Goal: Communication & Community: Ask a question

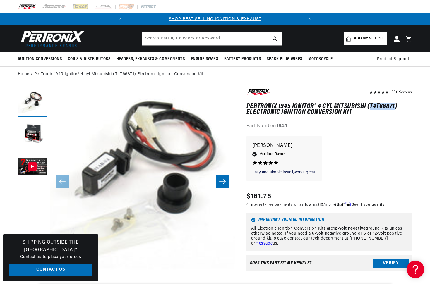
drag, startPoint x: 370, startPoint y: 105, endPoint x: 394, endPoint y: 105, distance: 24.3
click at [394, 105] on h1 "PerTronix 1945 Ignitor® 4 cyl Mitsubishi (T4T66871) Electronic Ignition Convers…" at bounding box center [329, 110] width 166 height 12
copy h1 "T4T66871"
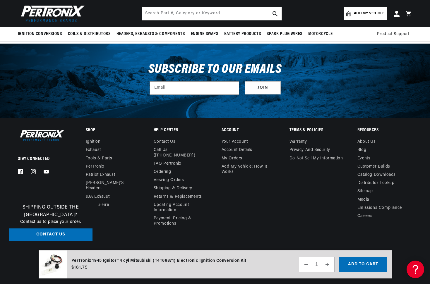
scroll to position [1406, 0]
click at [370, 146] on link "About Us" at bounding box center [366, 142] width 18 height 7
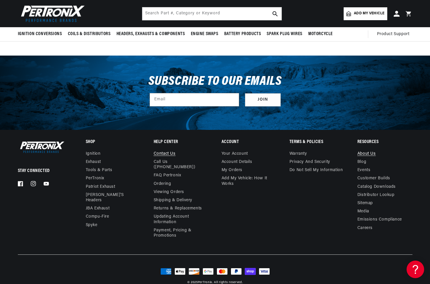
click at [171, 151] on link "Contact us" at bounding box center [165, 154] width 22 height 7
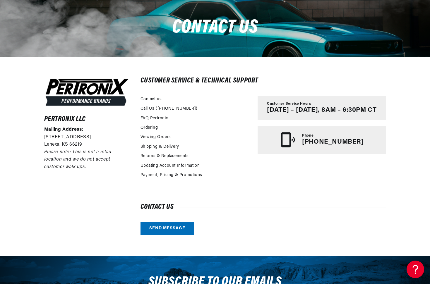
scroll to position [69, 0]
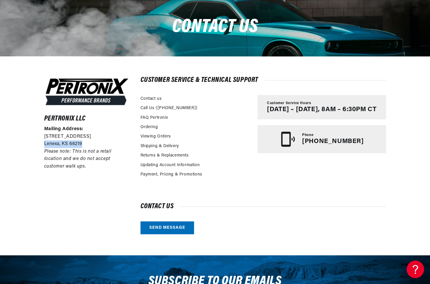
drag, startPoint x: 43, startPoint y: 143, endPoint x: 84, endPoint y: 143, distance: 40.7
click at [84, 143] on div "Pertronix LLC Mailing Address: 10955 Mill Creek Road Lenexa, KS 66219 Please no…" at bounding box center [215, 155] width 371 height 199
copy p "Lenexa, KS 66219"
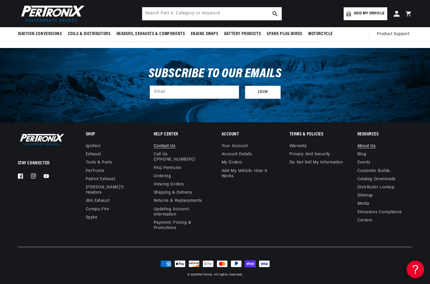
scroll to position [276, 0]
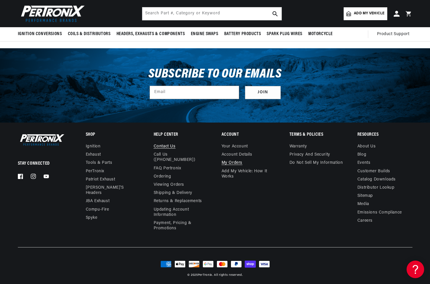
click at [236, 166] on link "My orders" at bounding box center [231, 163] width 21 height 8
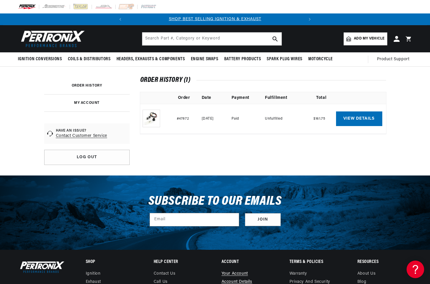
click at [358, 120] on link "View details" at bounding box center [359, 118] width 46 height 15
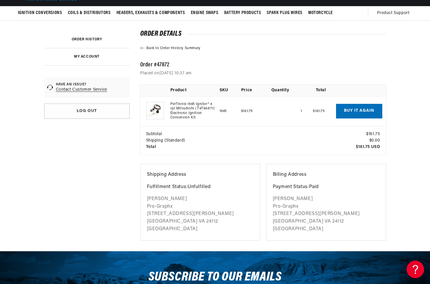
scroll to position [51, 0]
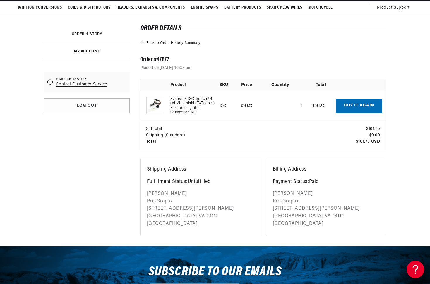
click at [86, 85] on link "Contact Customer Service" at bounding box center [81, 85] width 51 height 6
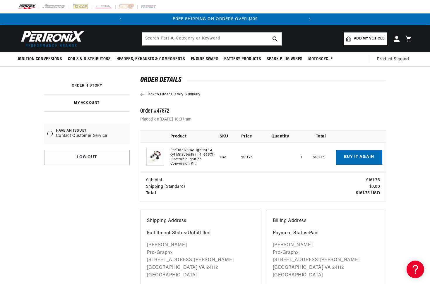
scroll to position [0, 0]
drag, startPoint x: 140, startPoint y: 111, endPoint x: 176, endPoint y: 111, distance: 35.7
click at [176, 111] on h2 "Order #47872" at bounding box center [263, 111] width 246 height 5
copy h2 "Order #47872"
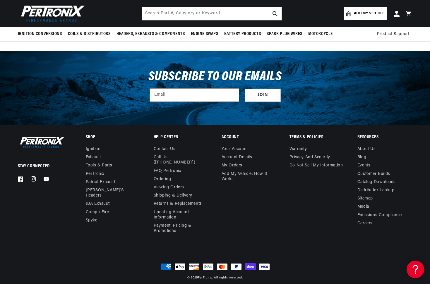
scroll to position [246, 0]
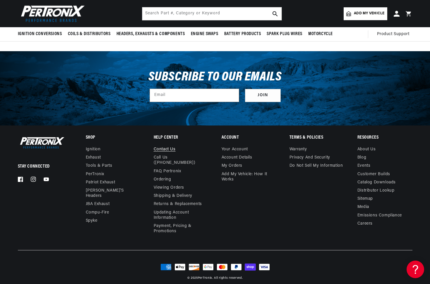
click at [164, 148] on link "Contact us" at bounding box center [165, 150] width 22 height 7
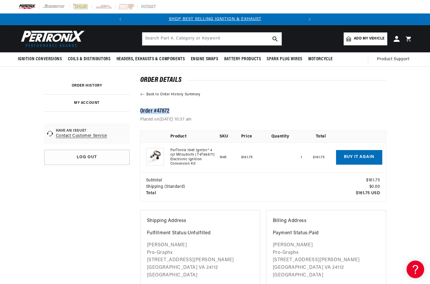
scroll to position [0, 0]
click at [199, 152] on link "PerTronix 1945 Ignitor® 4 cyl Mitsubishi (T4T66871) Electronic Ignition Convers…" at bounding box center [193, 157] width 47 height 18
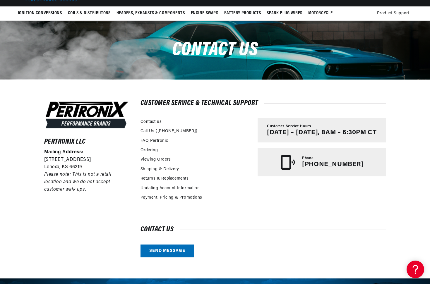
scroll to position [47, 0]
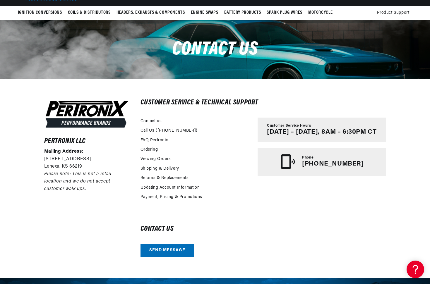
click at [173, 256] on link "Send message" at bounding box center [167, 250] width 54 height 13
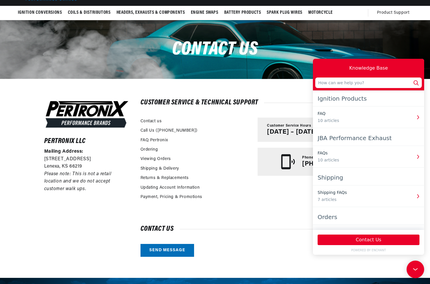
click at [328, 218] on div "Orders" at bounding box center [368, 217] width 102 height 11
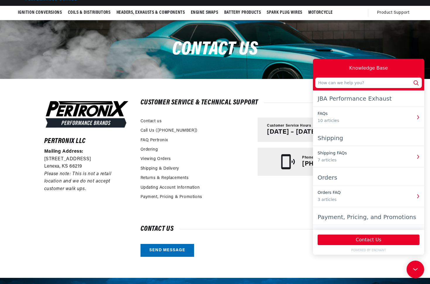
scroll to position [50, 0]
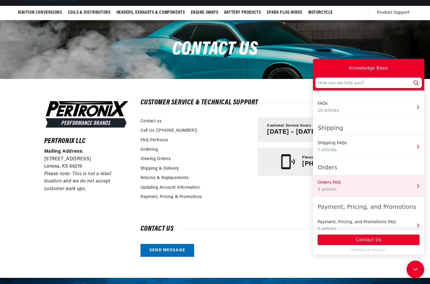
click at [332, 185] on div "Orders FAQ" at bounding box center [364, 182] width 94 height 6
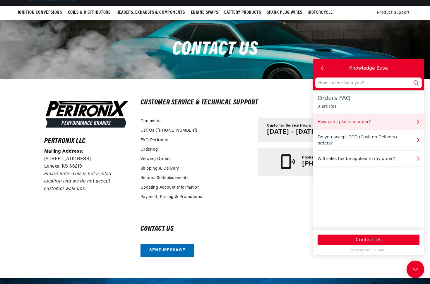
scroll to position [0, 177]
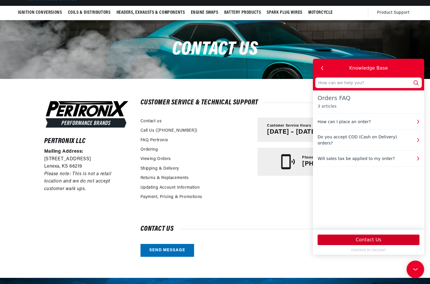
click at [362, 244] on button "Contact Us" at bounding box center [368, 240] width 102 height 11
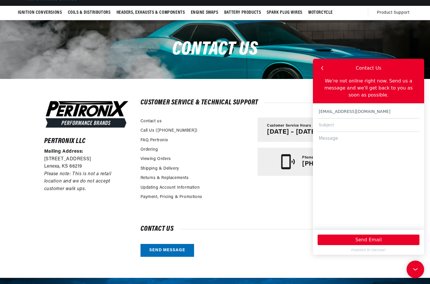
type input "cstone@pro-graphx.com"
paste input "Order #47872"
type input "Order #47872"
type textarea "When will this ship?"
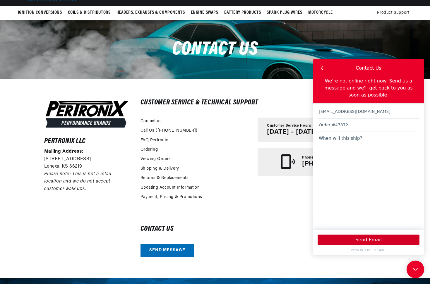
click at [374, 243] on button "Send Email" at bounding box center [368, 240] width 102 height 11
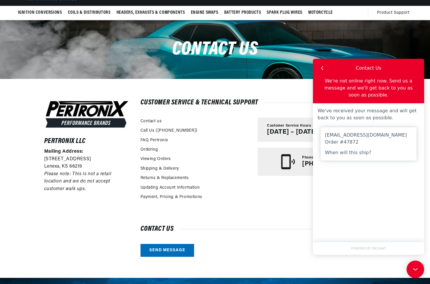
scroll to position [0, 177]
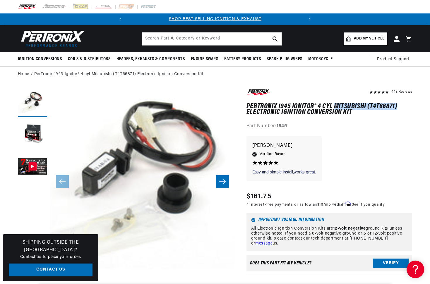
drag, startPoint x: 335, startPoint y: 104, endPoint x: 398, endPoint y: 104, distance: 63.5
click at [398, 104] on h1 "PerTronix 1945 Ignitor® 4 cyl Mitsubishi (T4T66871) Electronic Ignition Convers…" at bounding box center [329, 110] width 166 height 12
copy h1 "Mitsubishi (T4T66871)"
